Goal: Book appointment/travel/reservation

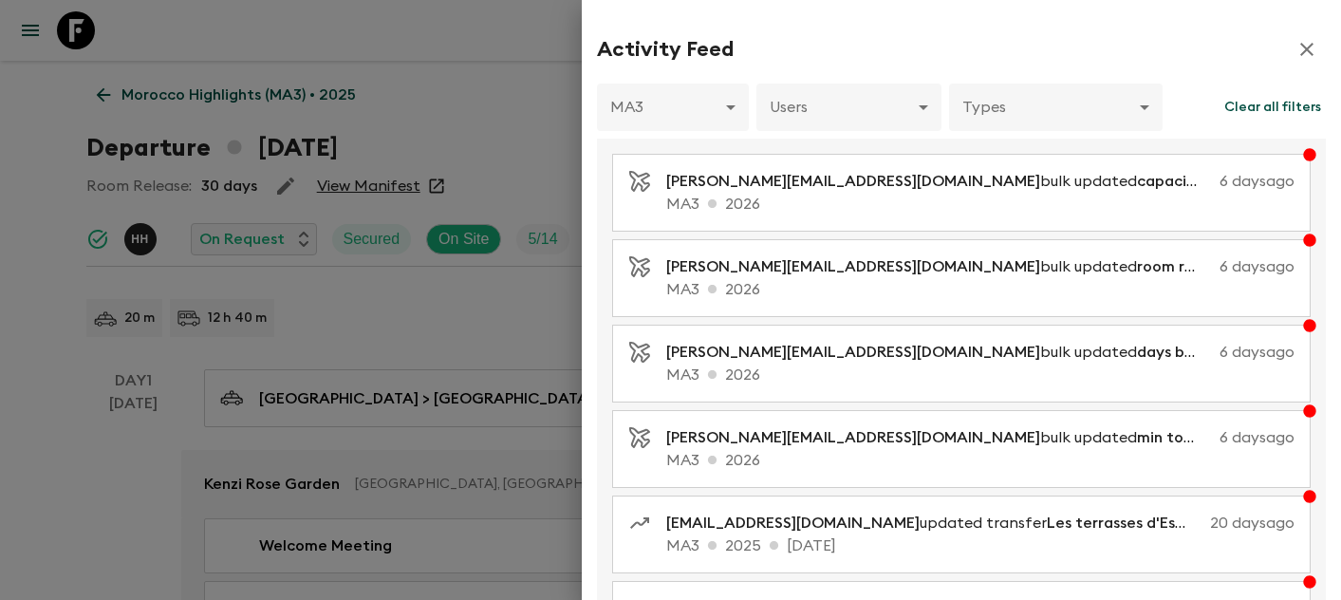
scroll to position [1103, 0]
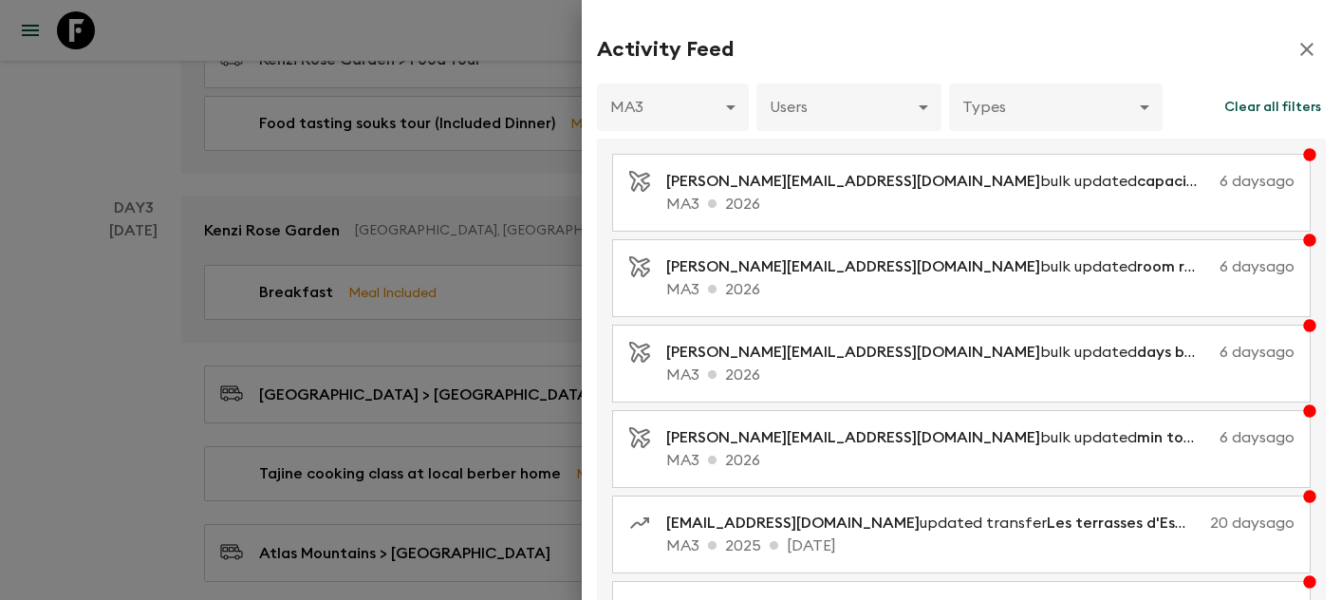
click at [79, 24] on div at bounding box center [670, 300] width 1341 height 600
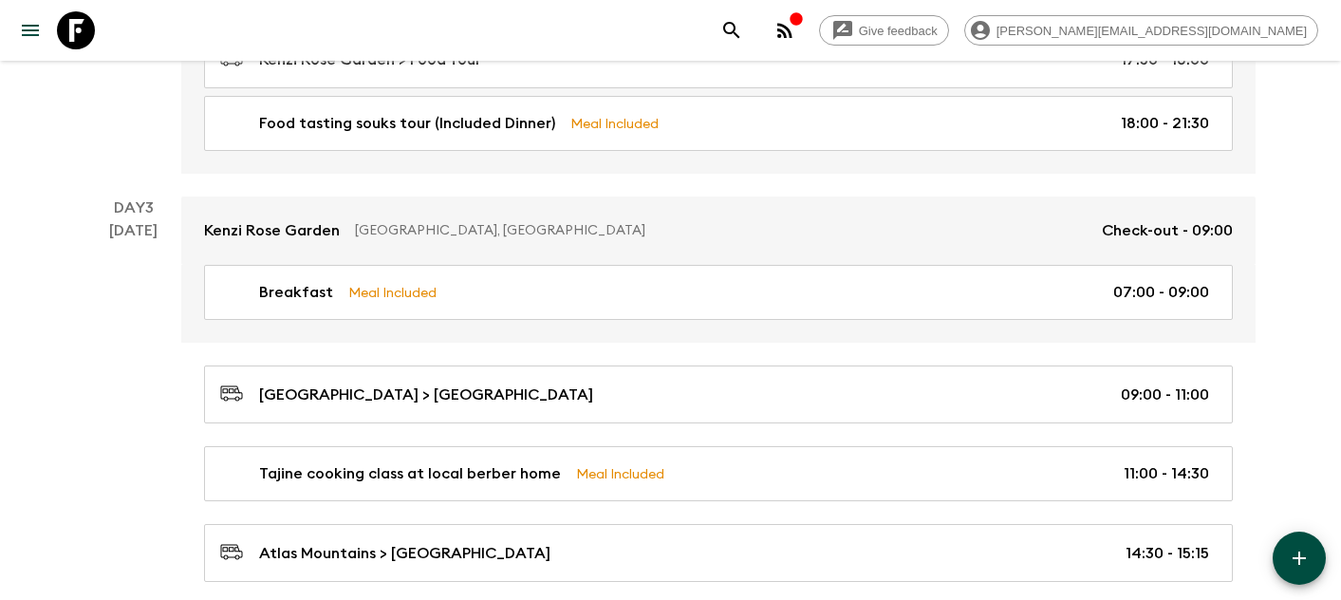
click at [79, 32] on icon at bounding box center [76, 30] width 38 height 38
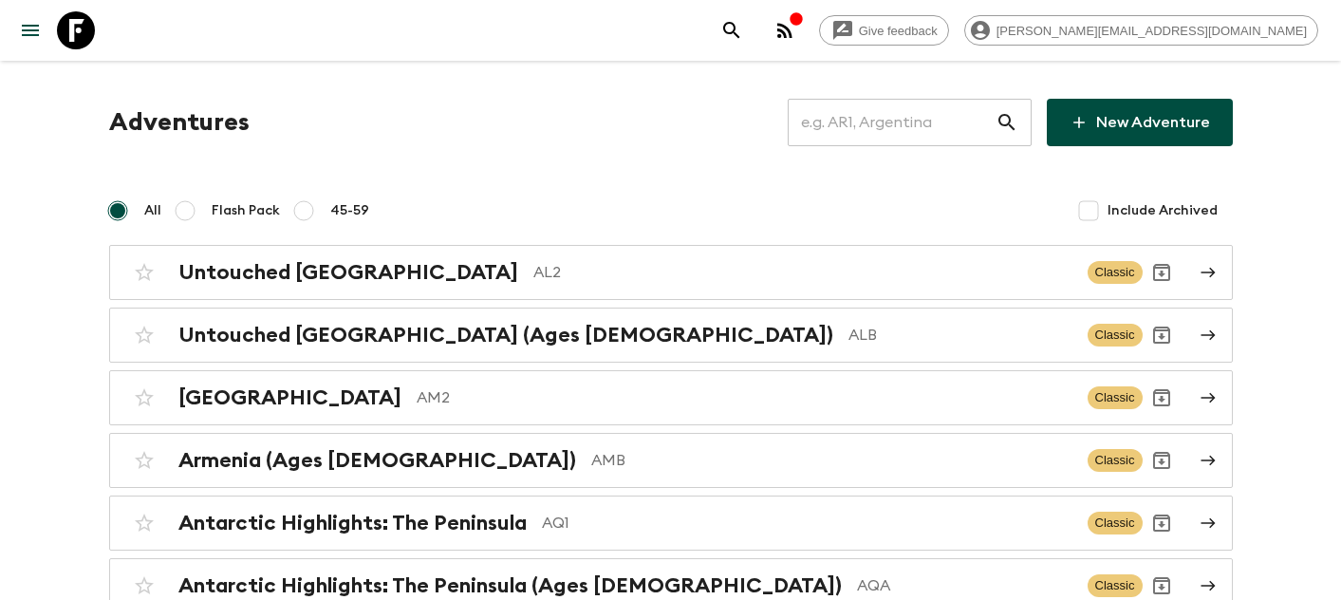
click at [865, 116] on input "text" at bounding box center [891, 122] width 208 height 53
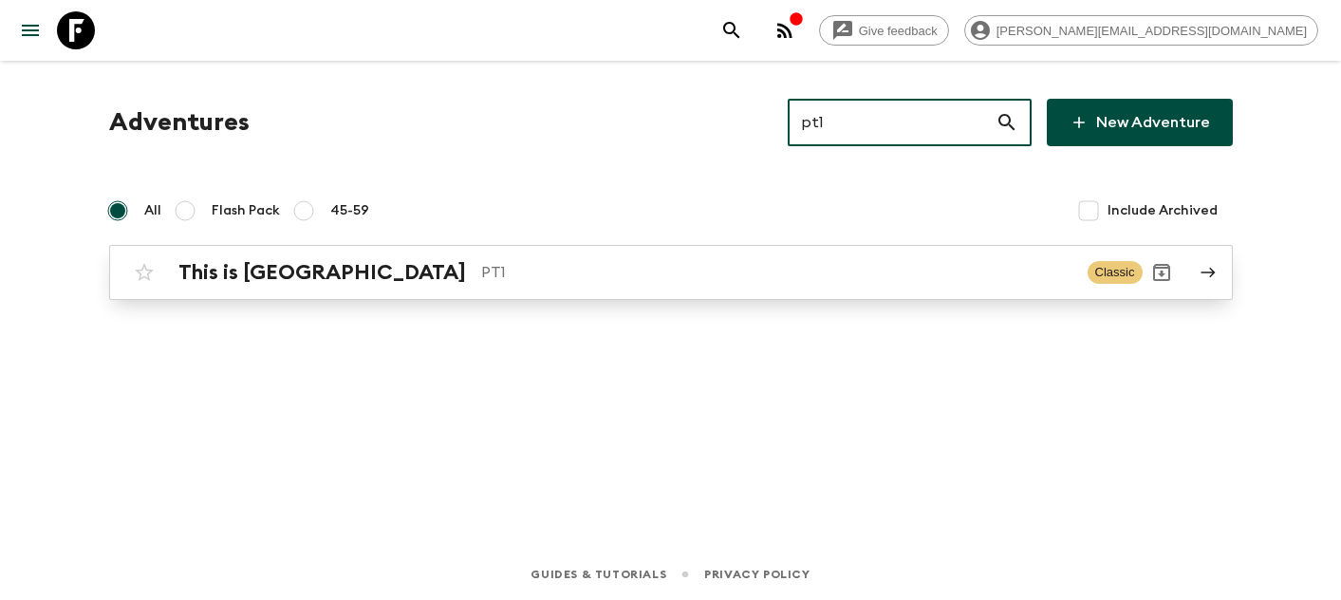
type input "pt1"
click at [222, 283] on h2 "This is [GEOGRAPHIC_DATA]" at bounding box center [321, 272] width 287 height 25
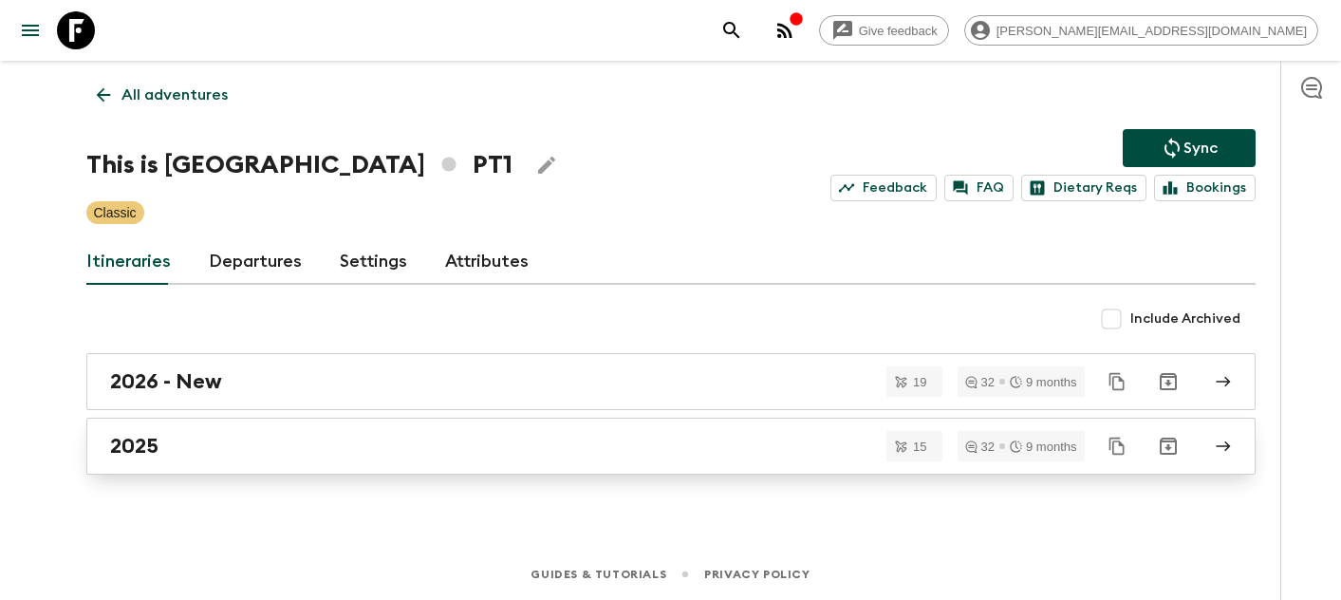
click at [229, 431] on link "2025" at bounding box center [670, 445] width 1169 height 57
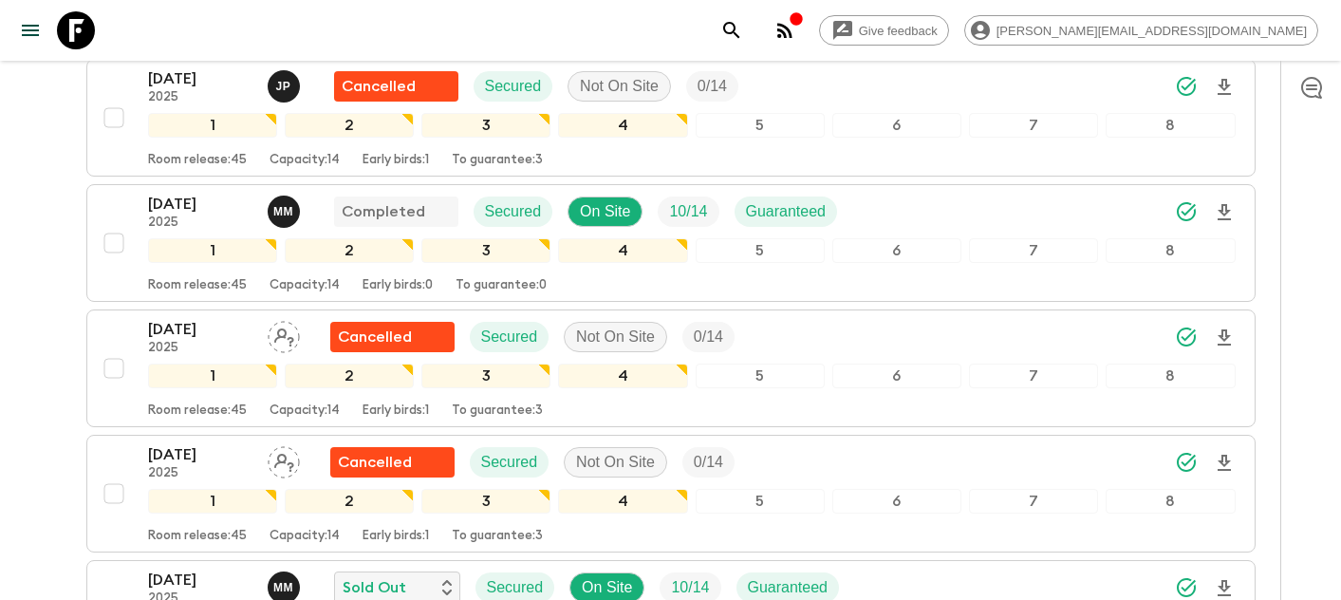
scroll to position [943, 0]
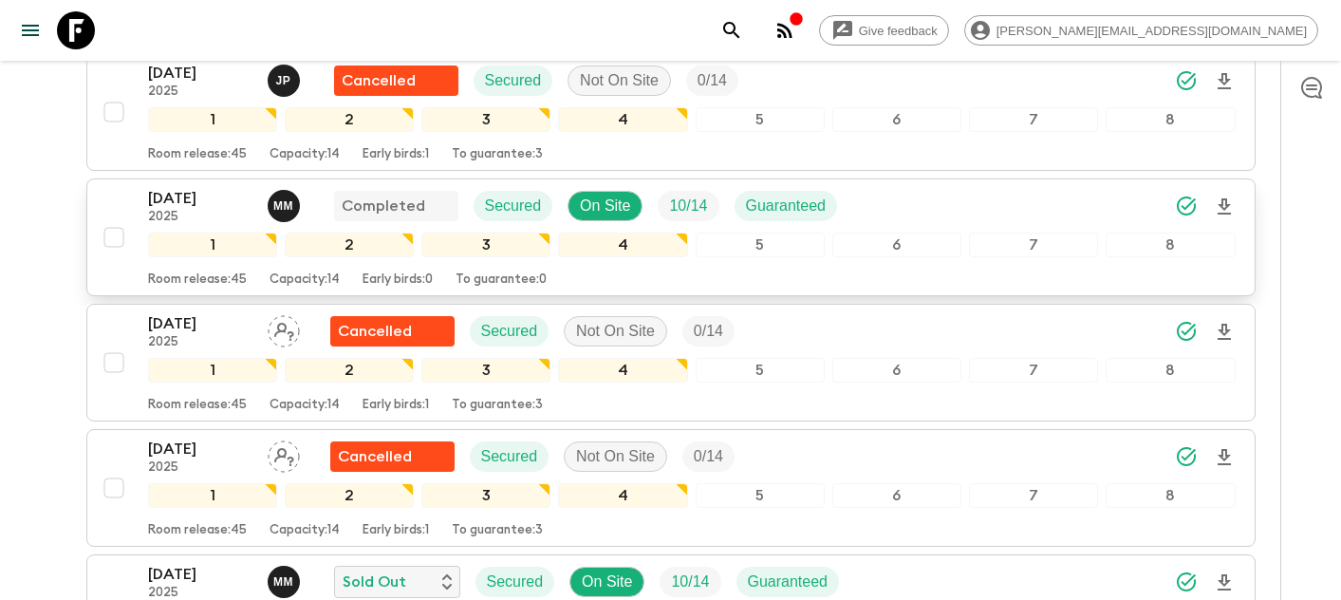
click at [166, 190] on p "[DATE]" at bounding box center [200, 198] width 104 height 23
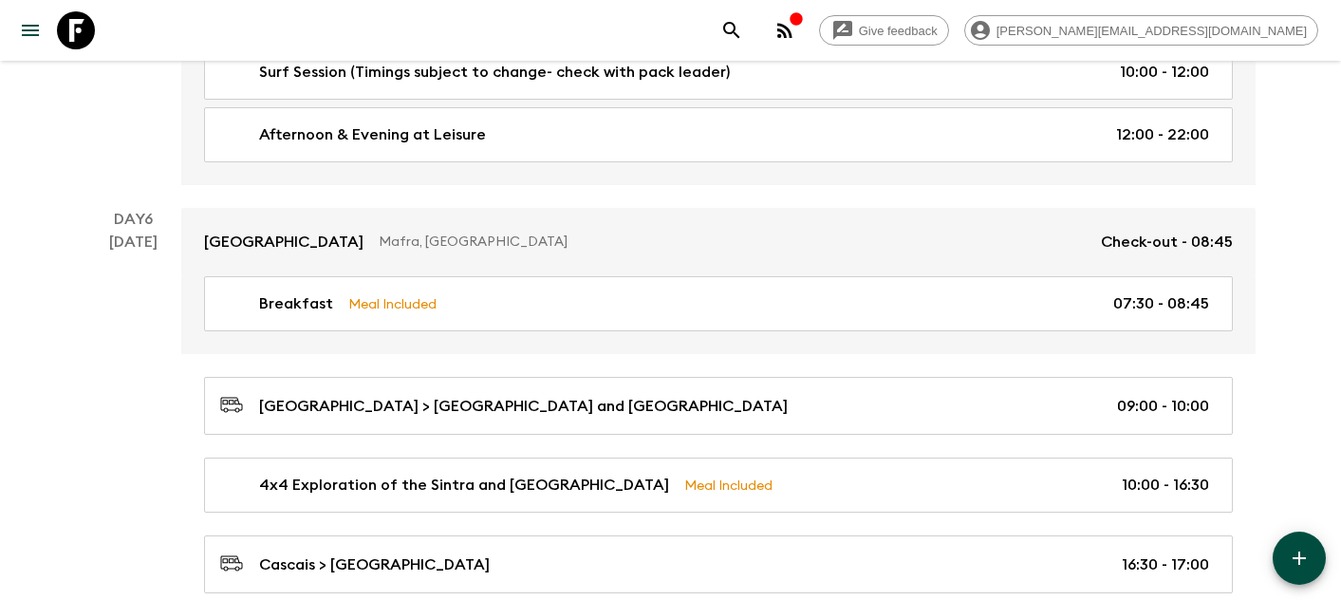
scroll to position [2210, 0]
